Goal: Task Accomplishment & Management: Manage account settings

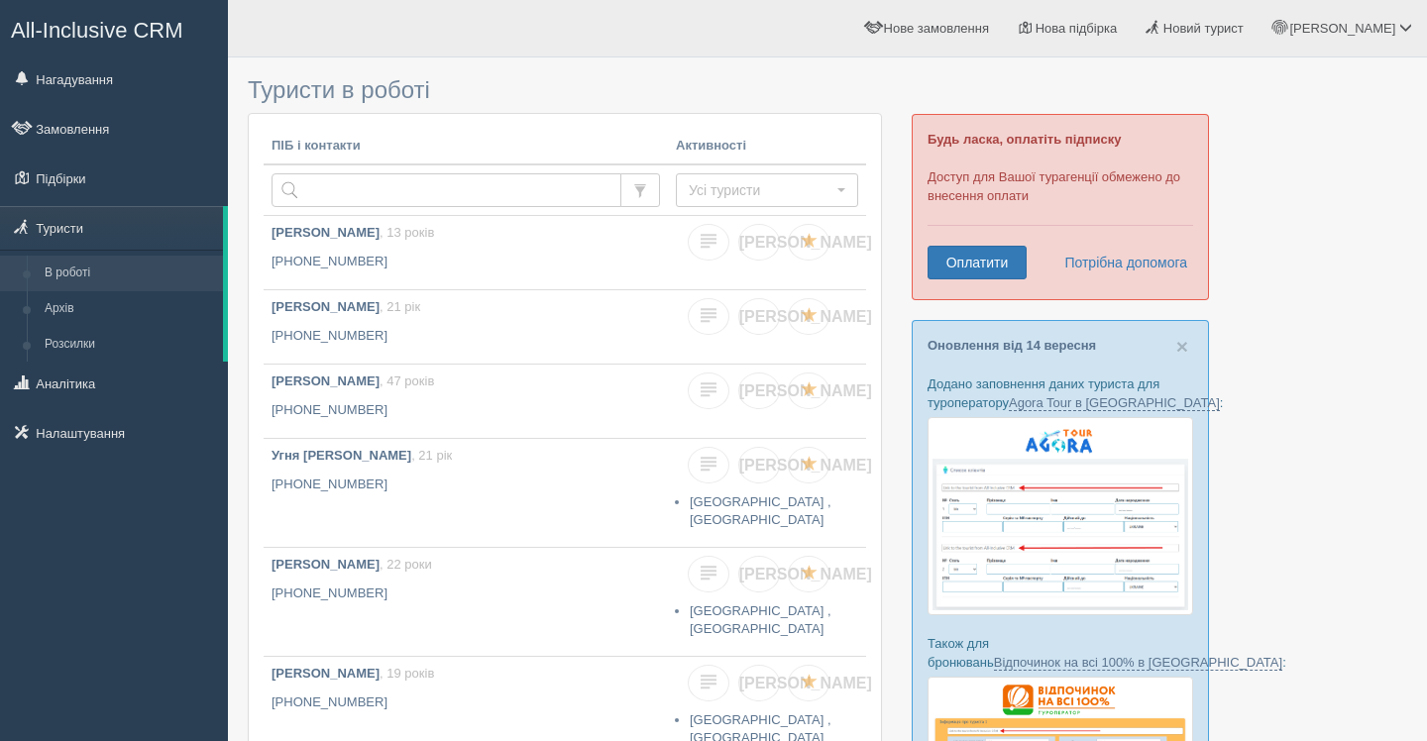
click at [150, 41] on span "All-Inclusive CRM" at bounding box center [97, 30] width 172 height 25
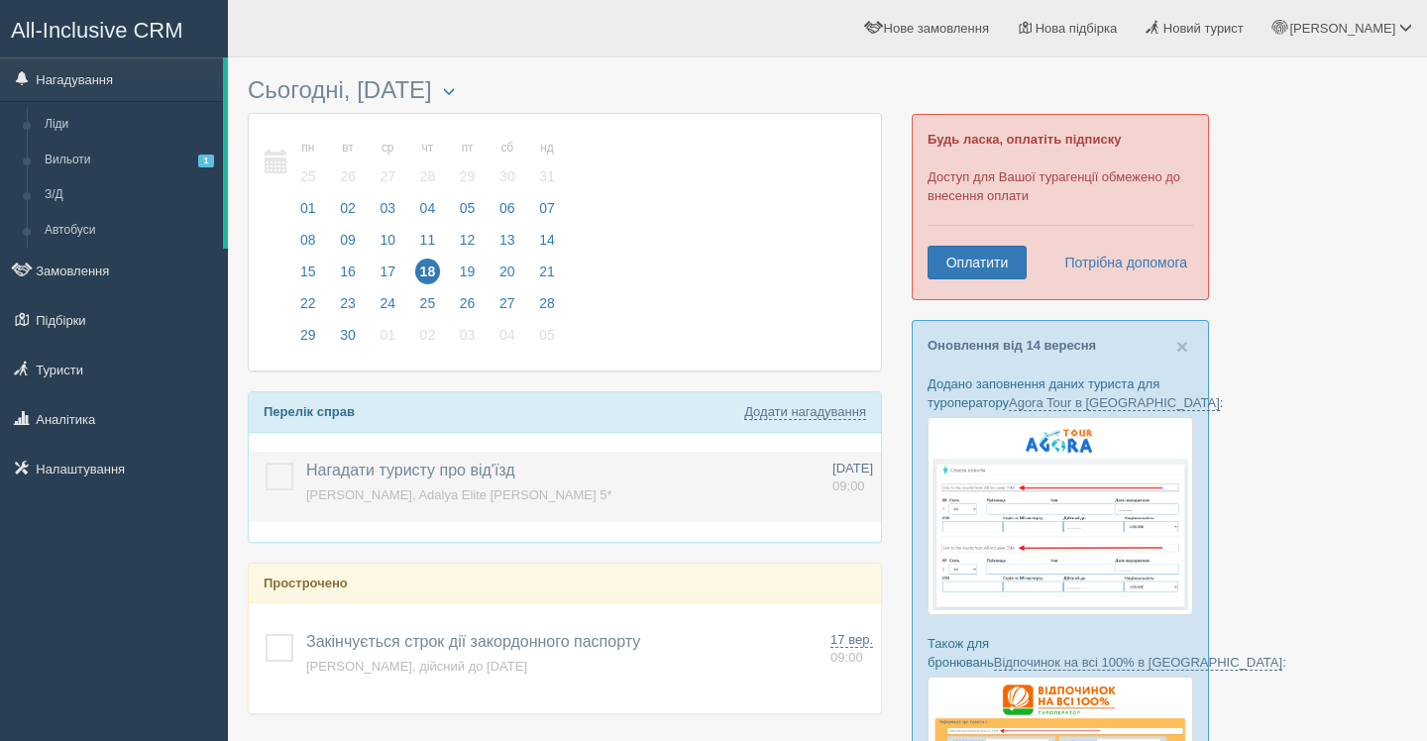
click at [266, 463] on label at bounding box center [266, 463] width 0 height 0
click at [0, 0] on input "checkbox" at bounding box center [0, 0] width 0 height 0
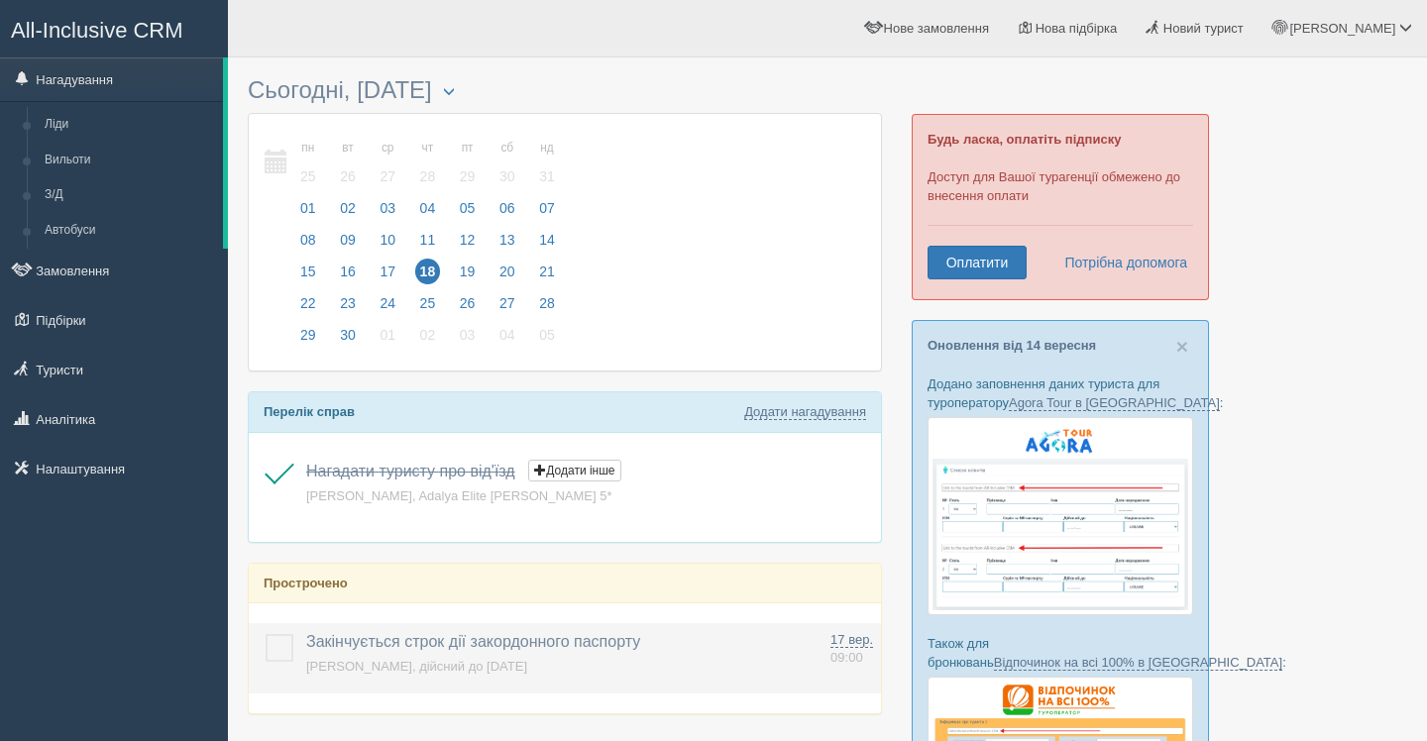
click at [266, 634] on label at bounding box center [266, 634] width 0 height 0
click at [0, 0] on input "checkbox" at bounding box center [0, 0] width 0 height 0
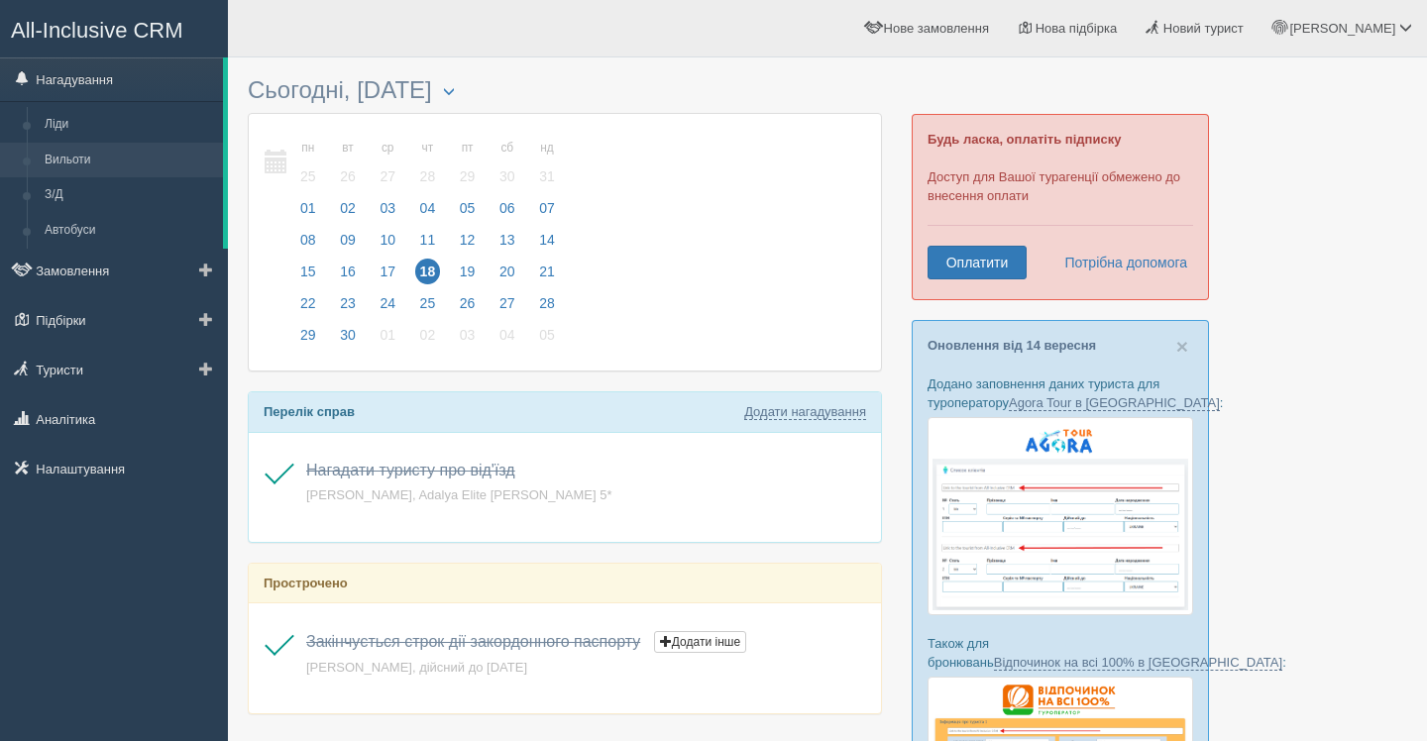
click at [88, 152] on link "Вильоти" at bounding box center [129, 161] width 187 height 36
